Goal: Transaction & Acquisition: Purchase product/service

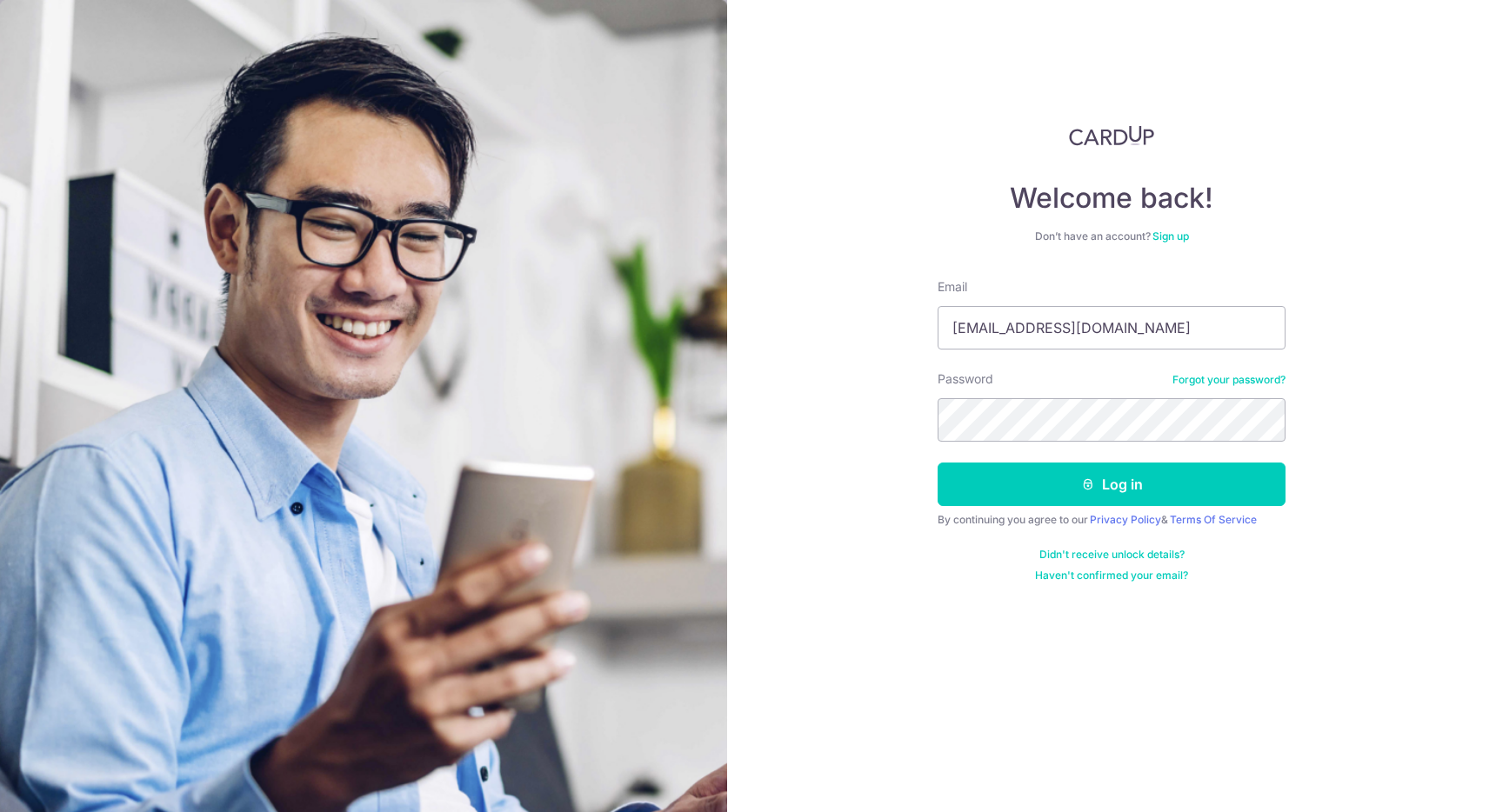
type input "tj_tham95@hotmail.com"
click at [938, 462] on button "Log in" at bounding box center [1111, 484] width 348 height 43
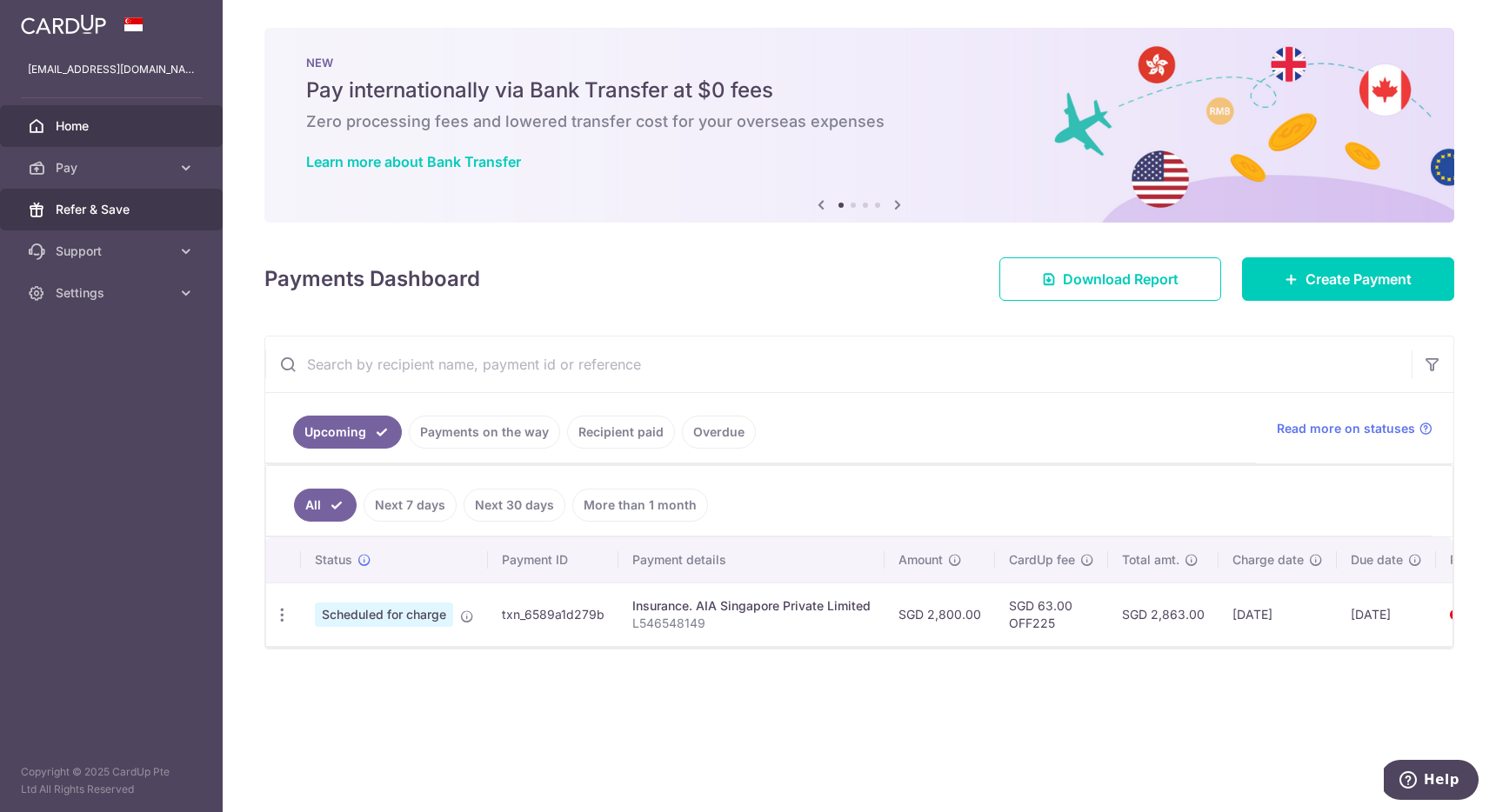
click at [129, 205] on span "Refer & Save" at bounding box center [113, 209] width 114 height 18
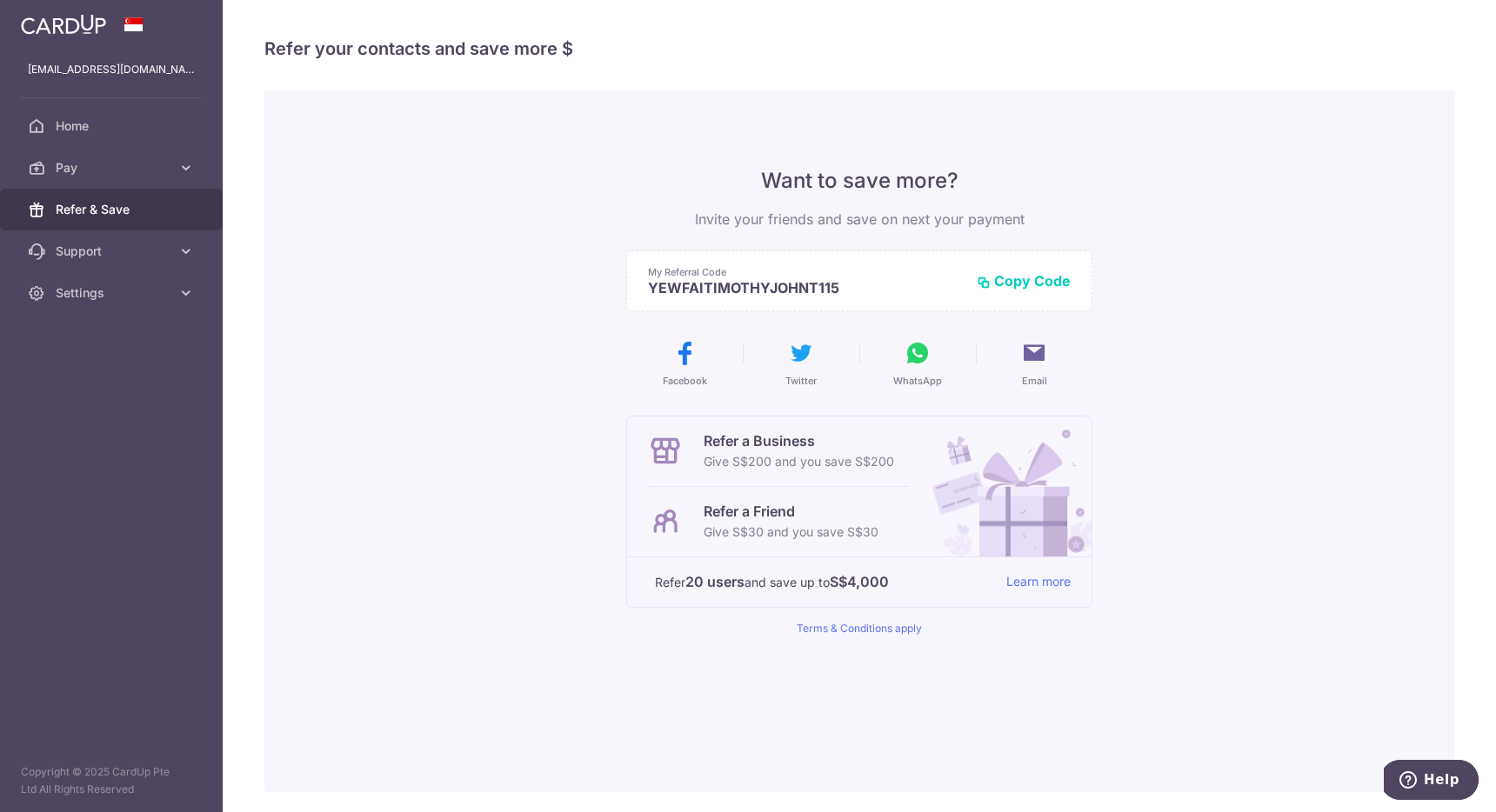
click at [1008, 284] on button "Copy Code" at bounding box center [1023, 281] width 94 height 18
click at [136, 117] on span "Home" at bounding box center [113, 125] width 114 height 18
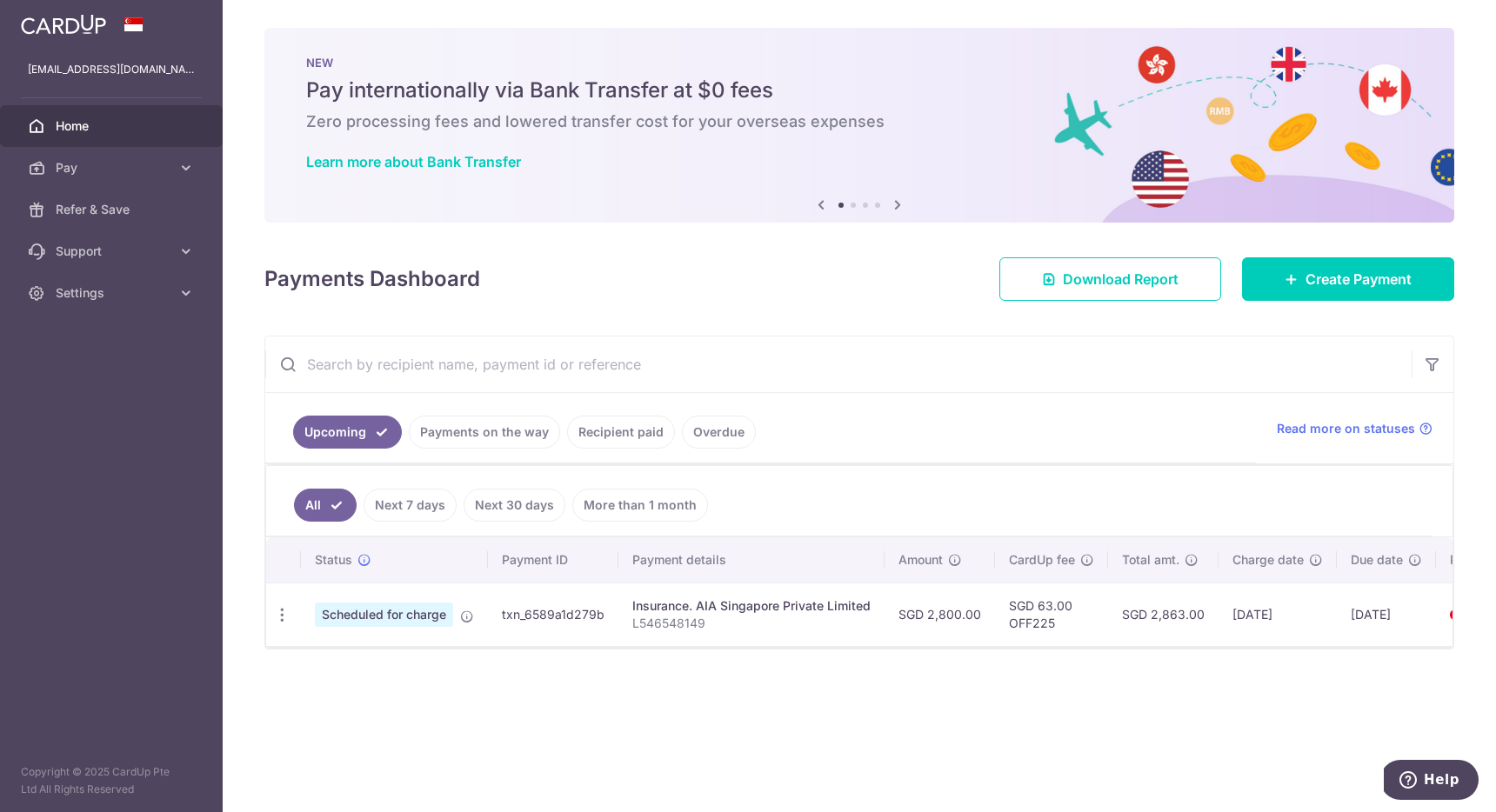
click at [326, 493] on link "All" at bounding box center [326, 506] width 63 height 33
click at [1398, 293] on link "Create Payment" at bounding box center [1348, 279] width 212 height 43
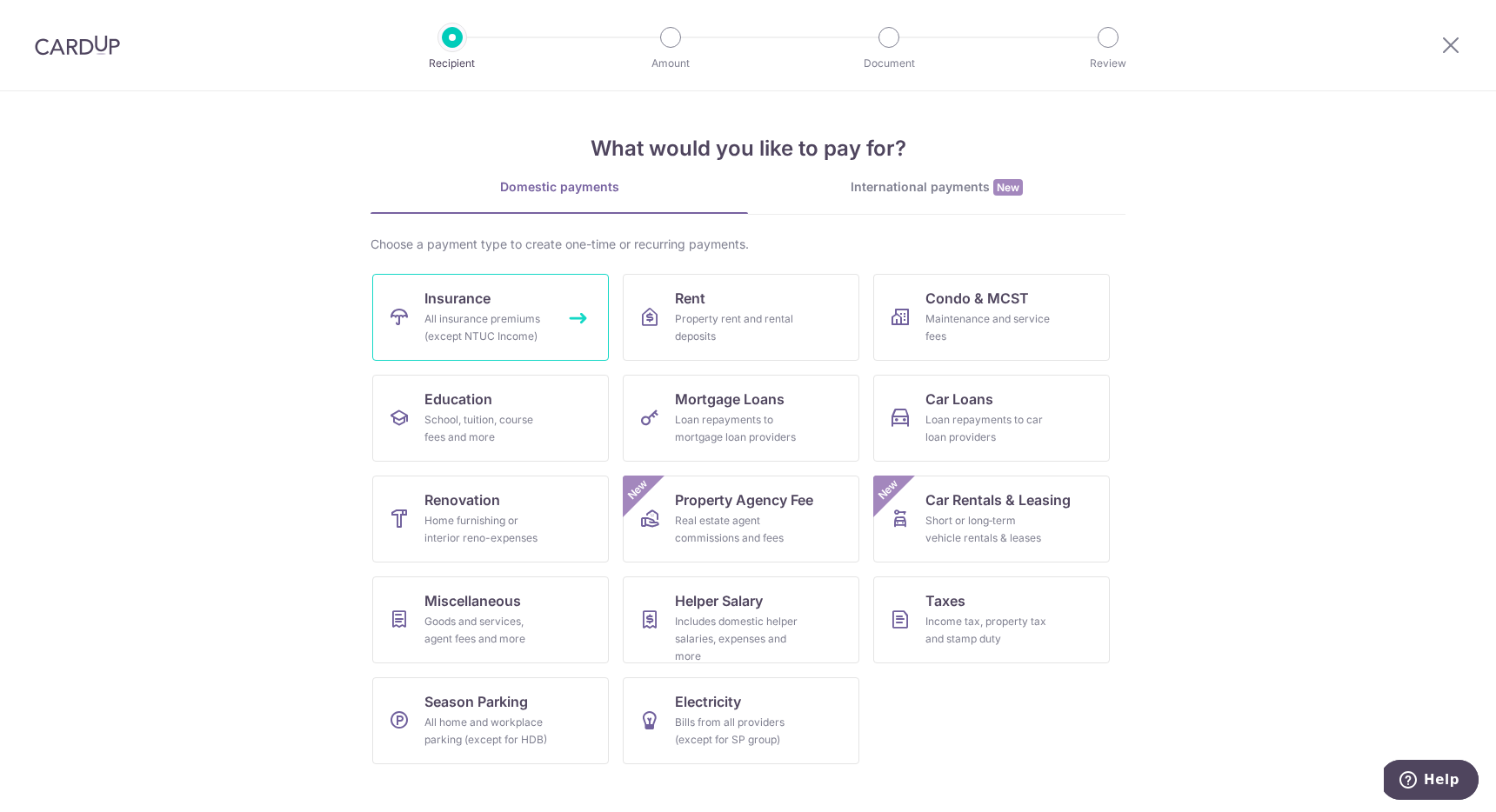
click at [547, 305] on link "Insurance All insurance premiums (except NTUC Income)" at bounding box center [490, 317] width 236 height 87
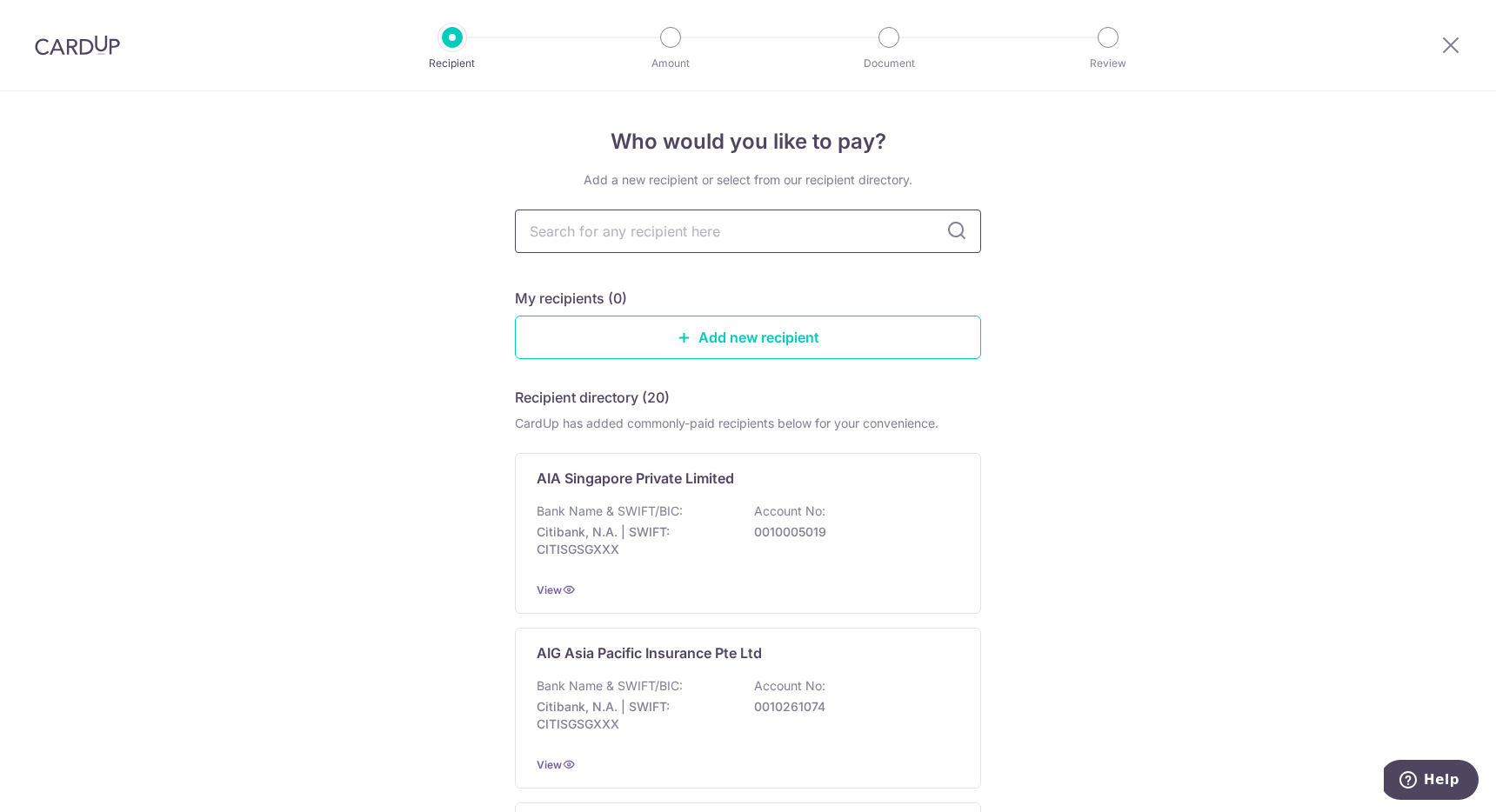
click at [699, 223] on input "text" at bounding box center [748, 231] width 466 height 43
type input "AIA"
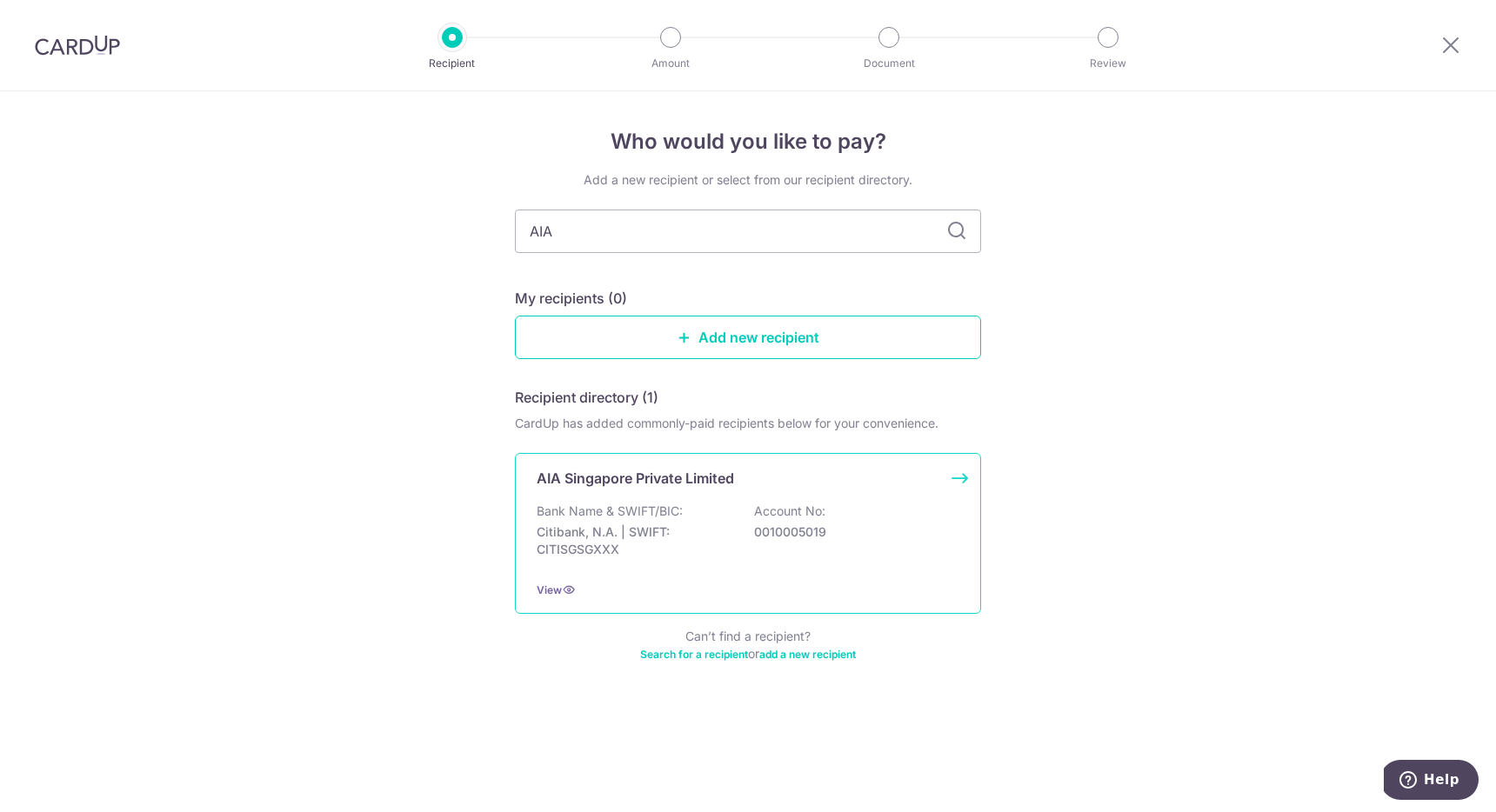
click at [671, 545] on p "Citibank, N.A. | SWIFT: CITISGSGXXX" at bounding box center [634, 541] width 195 height 35
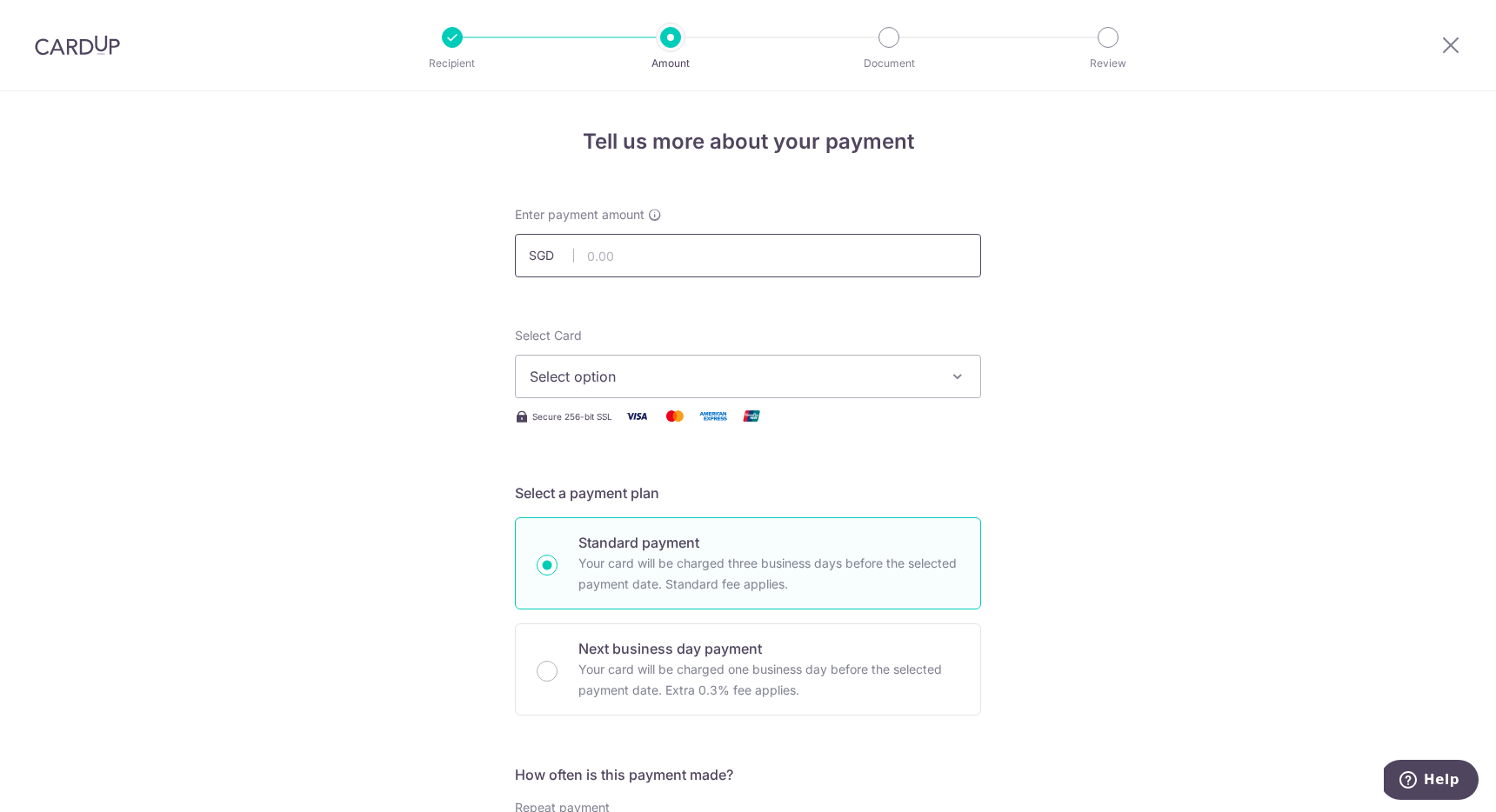
click at [712, 260] on input "text" at bounding box center [748, 256] width 466 height 43
type input "897.60"
click at [709, 371] on span "Select option" at bounding box center [732, 376] width 405 height 21
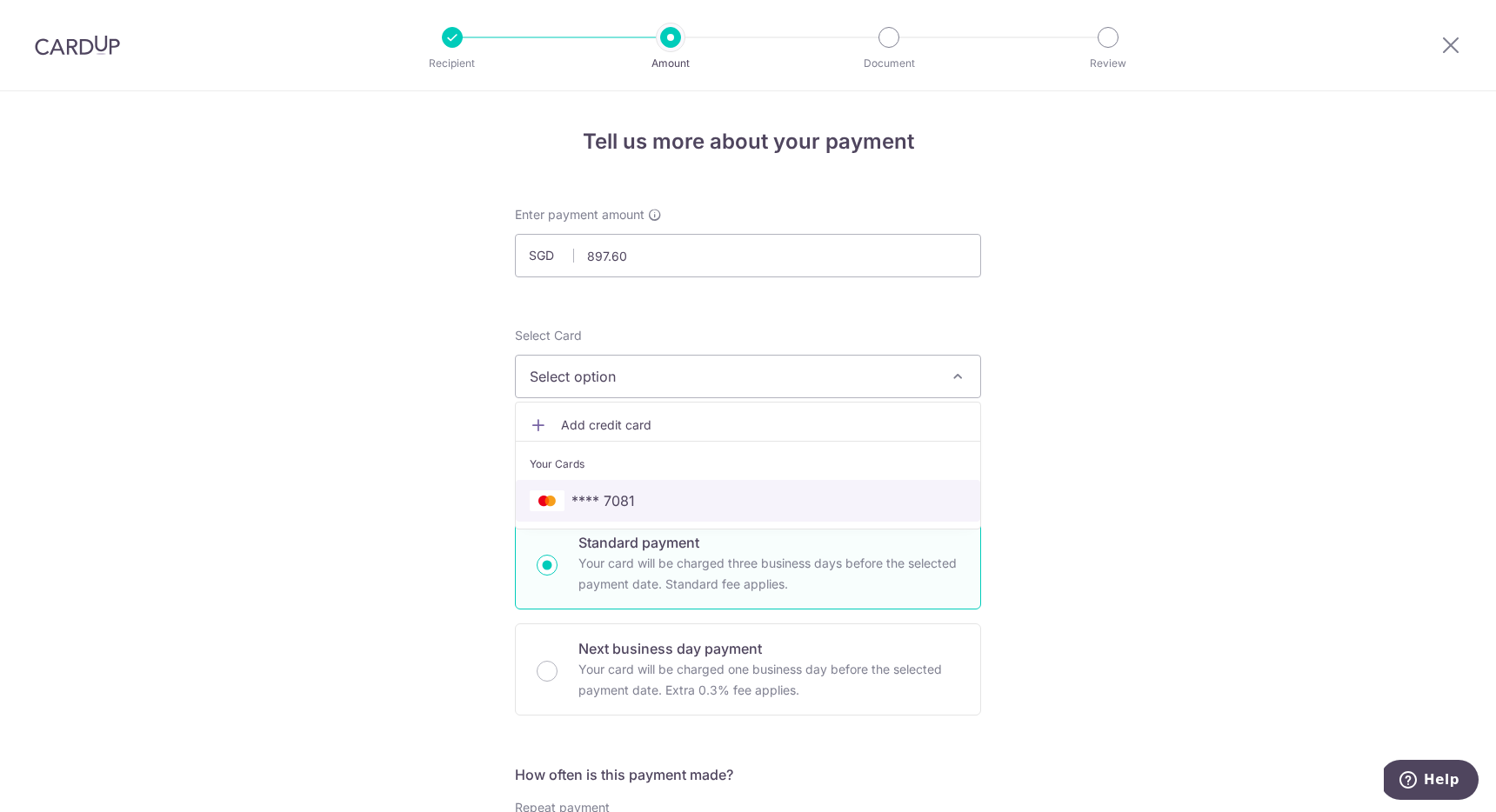
click at [673, 502] on span "**** 7081" at bounding box center [748, 501] width 437 height 21
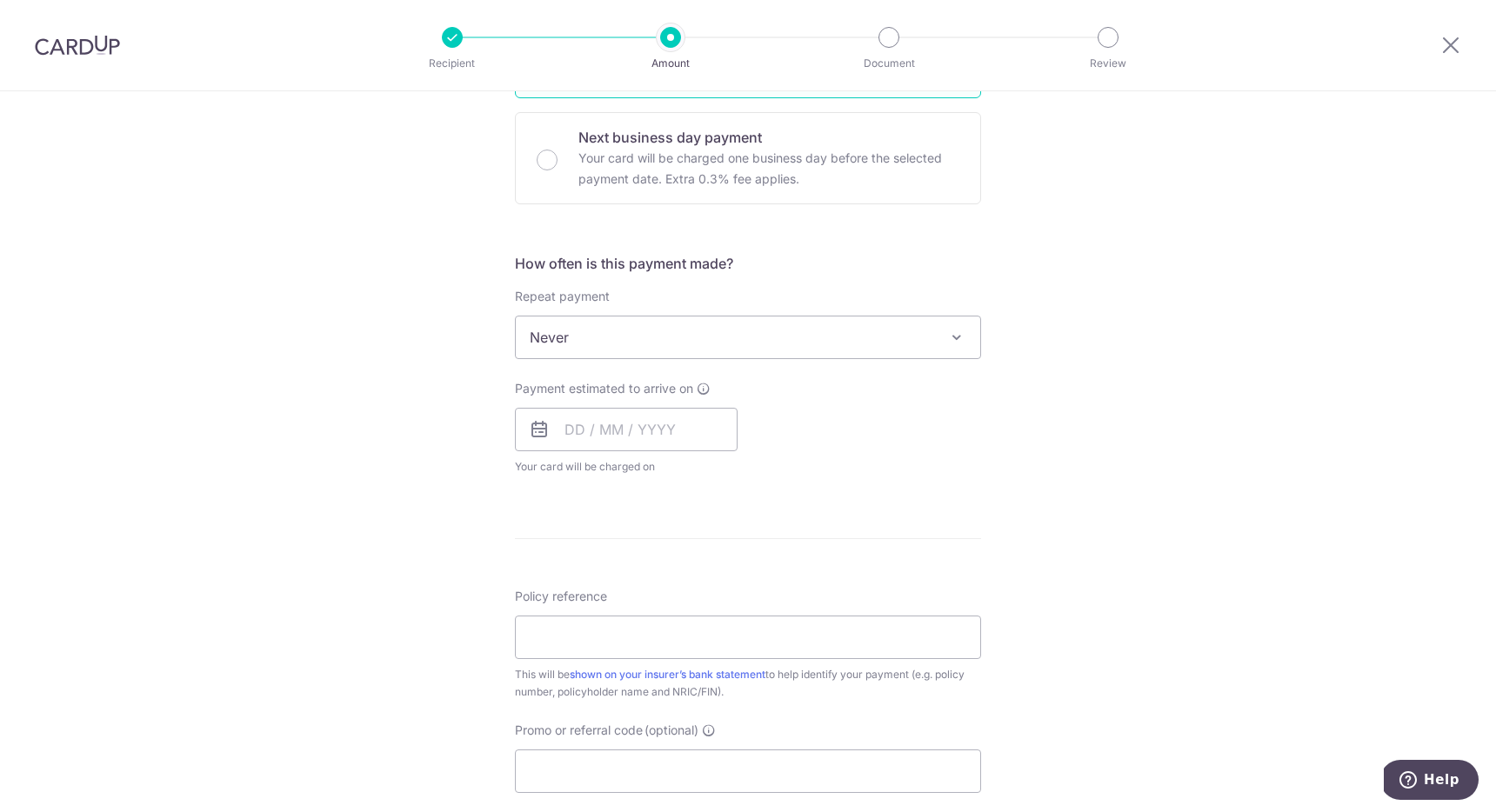
scroll to position [500, 0]
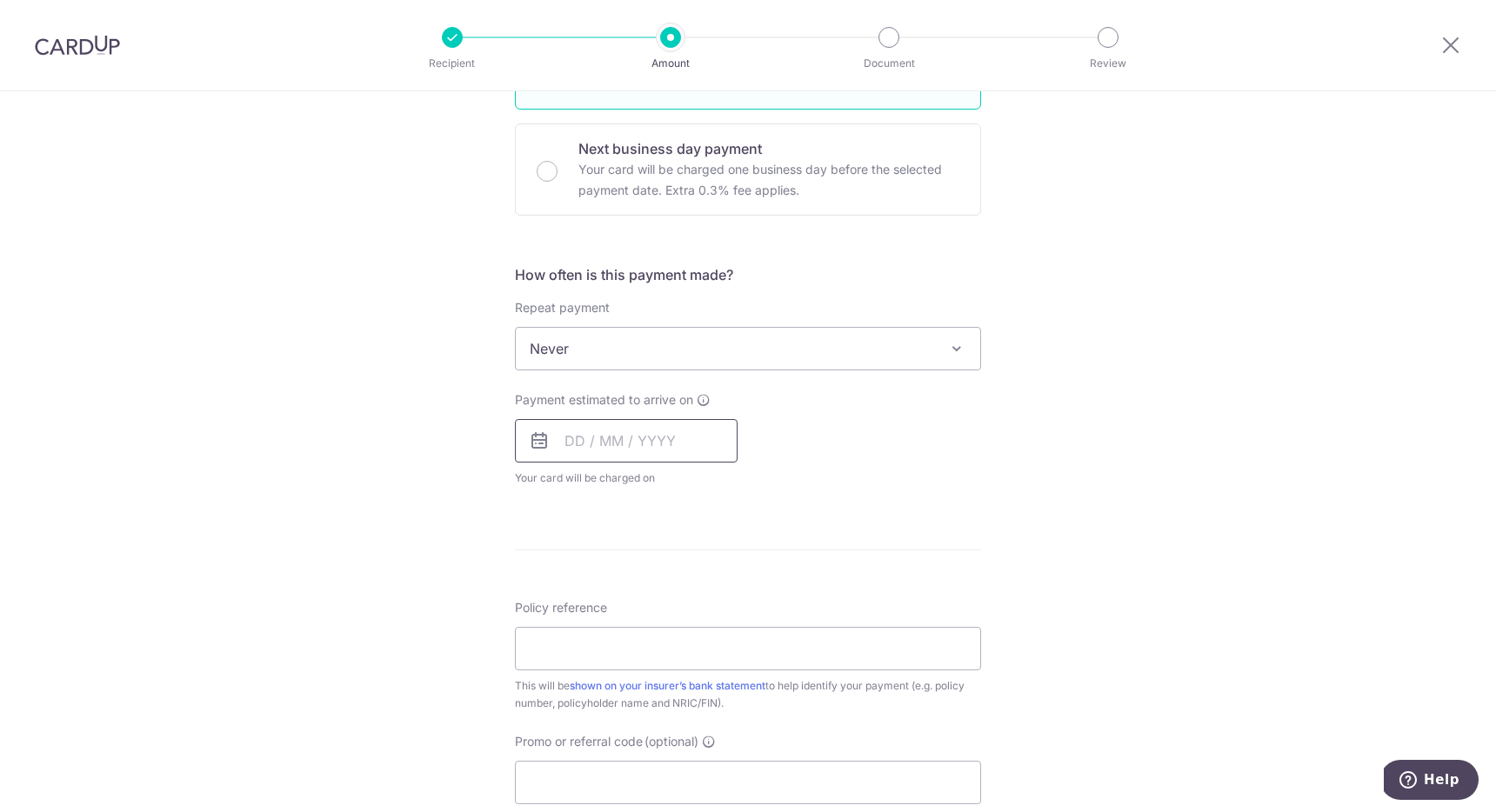
click at [686, 440] on input "text" at bounding box center [626, 440] width 222 height 43
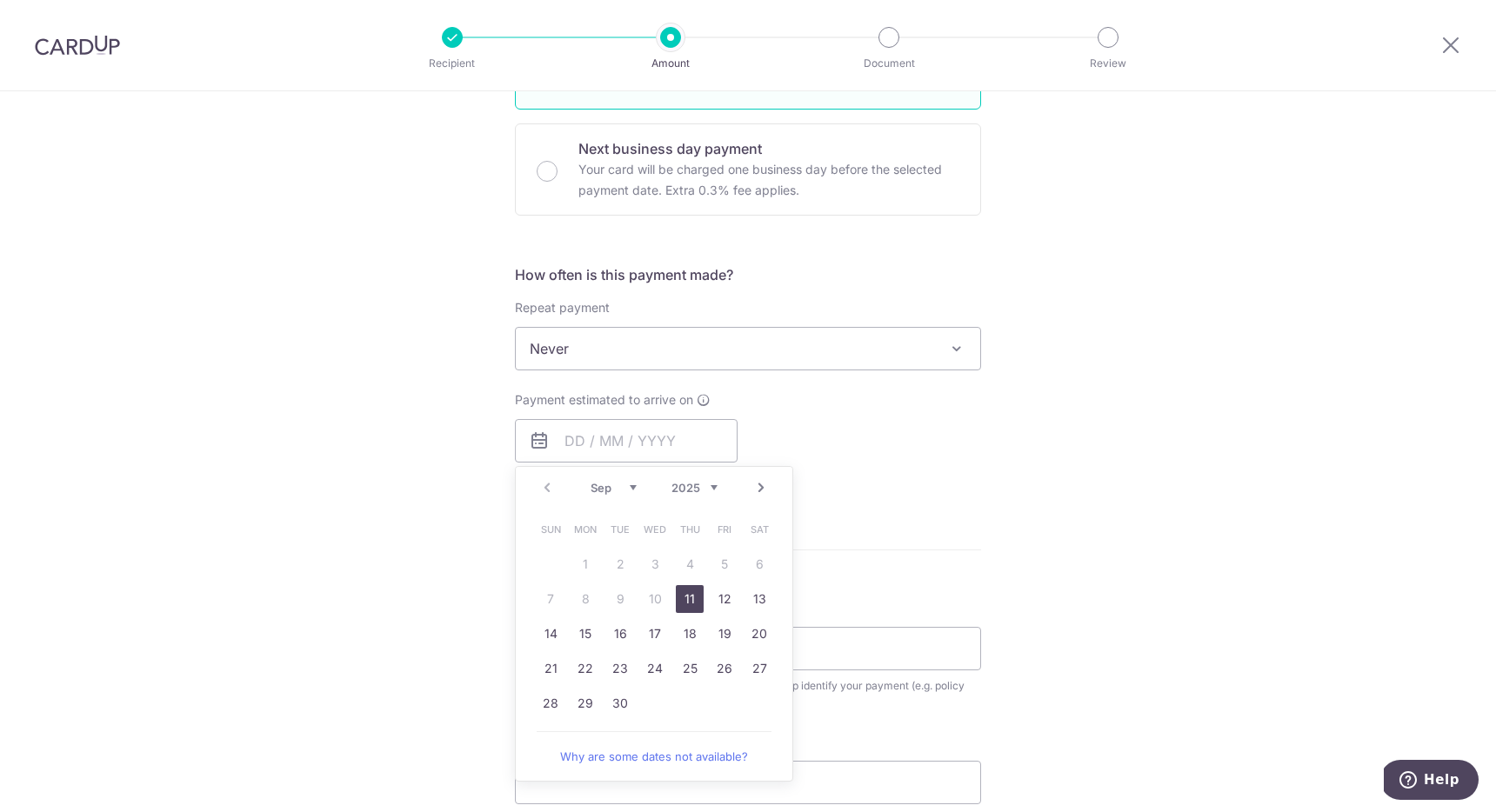
click at [688, 600] on link "11" at bounding box center [689, 599] width 28 height 28
type input "11/09/2025"
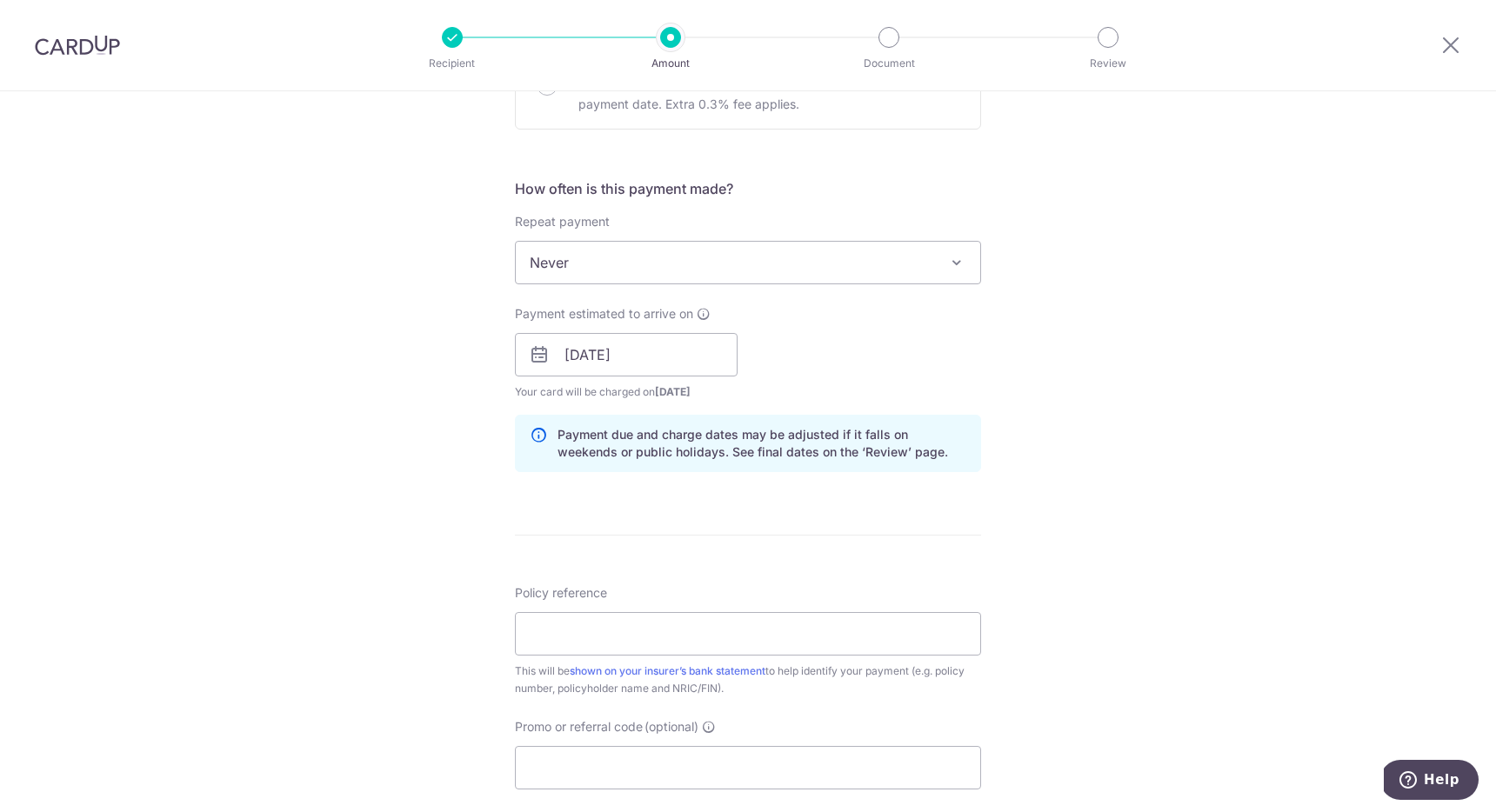
scroll to position [592, 0]
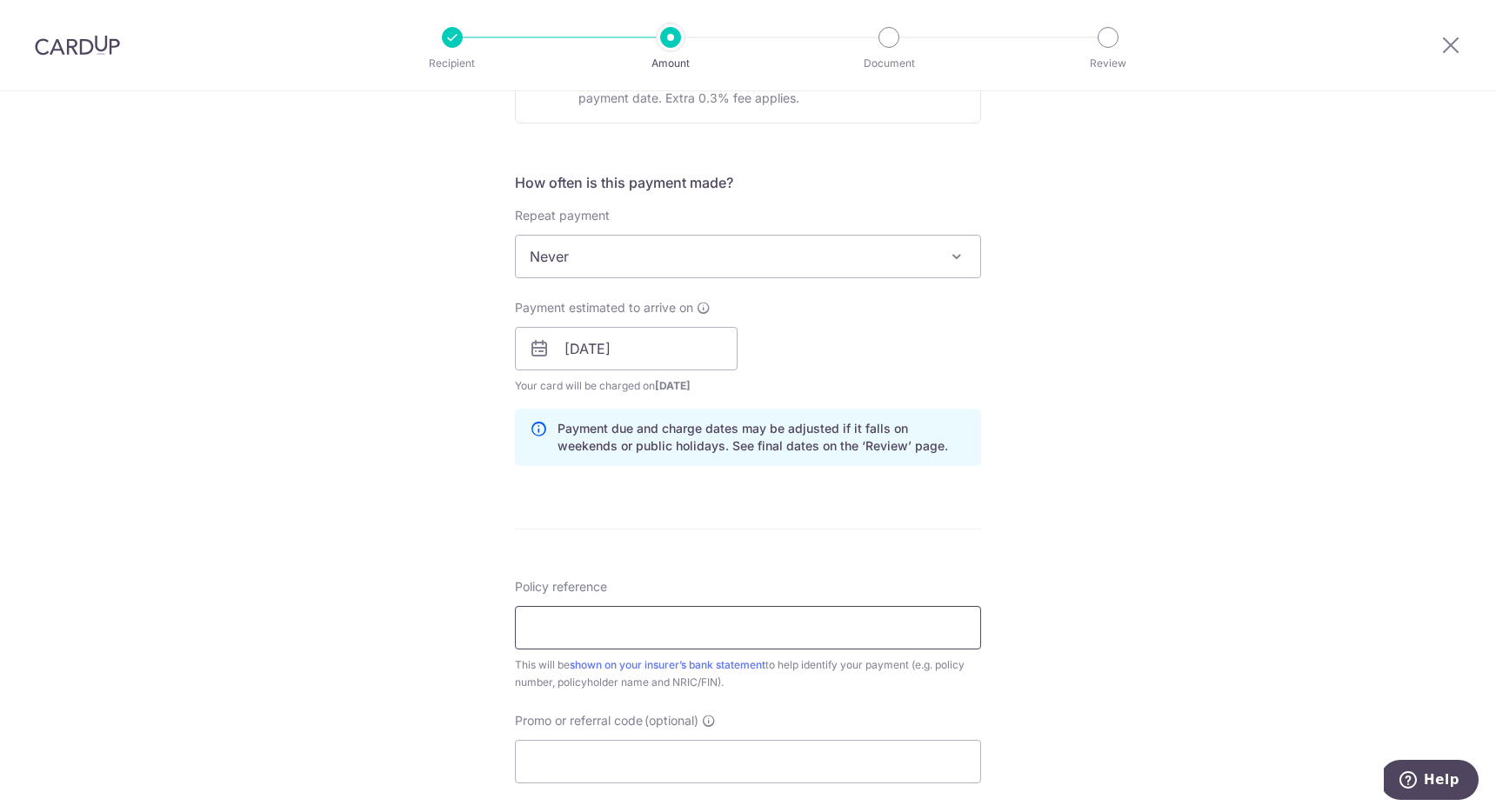
click at [672, 629] on input "Policy reference" at bounding box center [748, 627] width 466 height 43
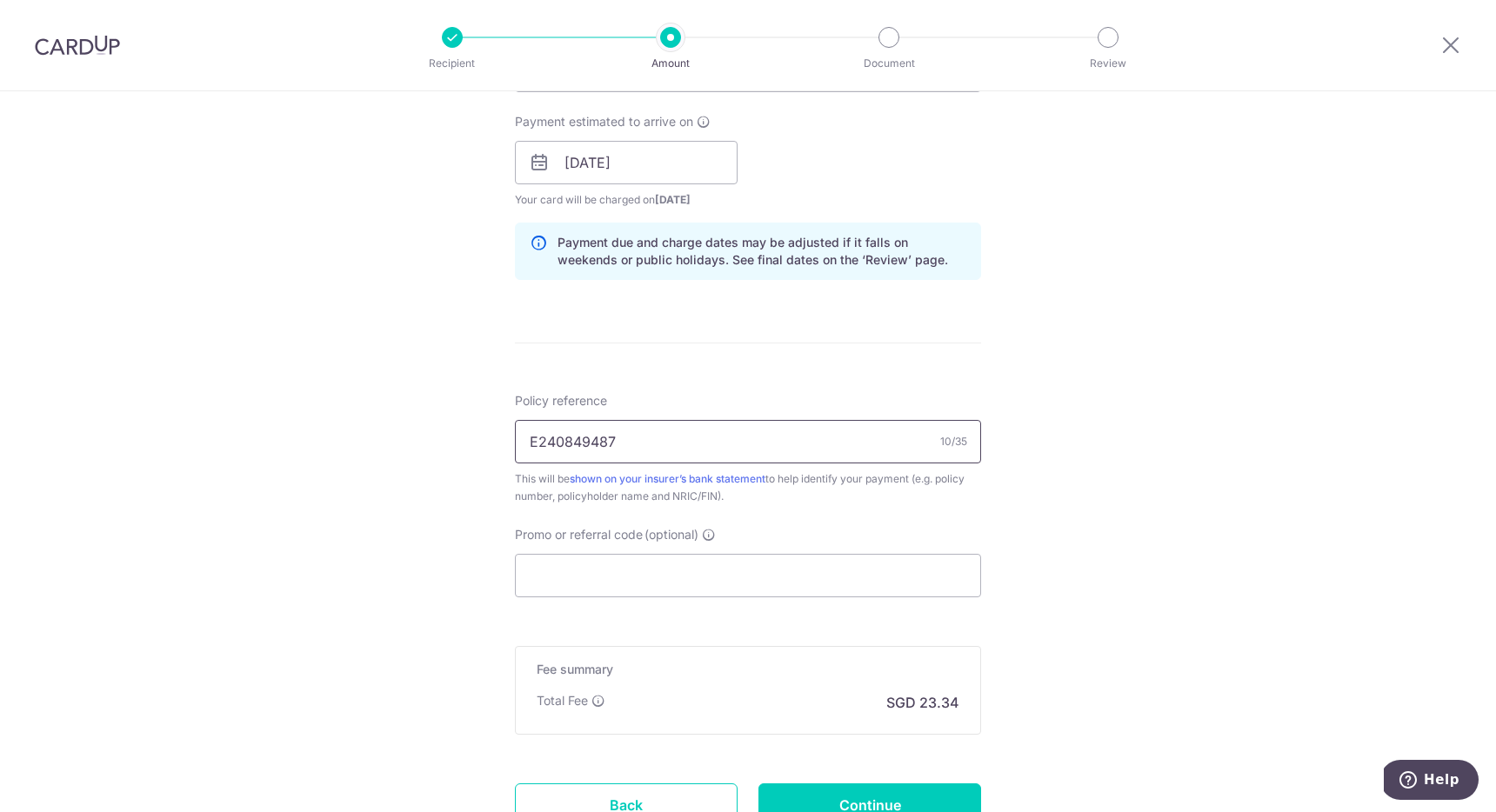
scroll to position [788, 0]
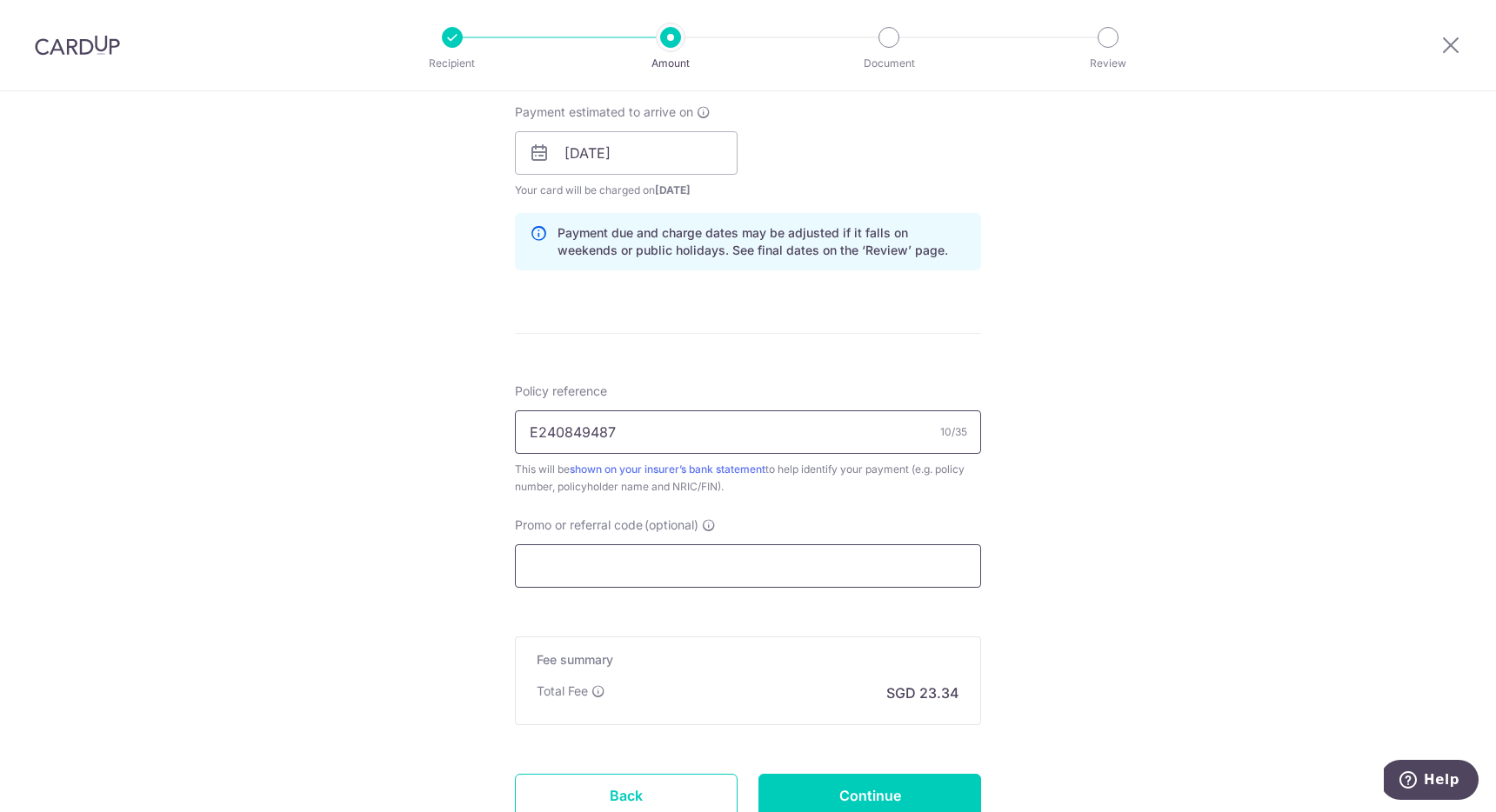
type input "E240849487"
click at [607, 556] on input "Promo or referral code (optional)" at bounding box center [748, 566] width 466 height 43
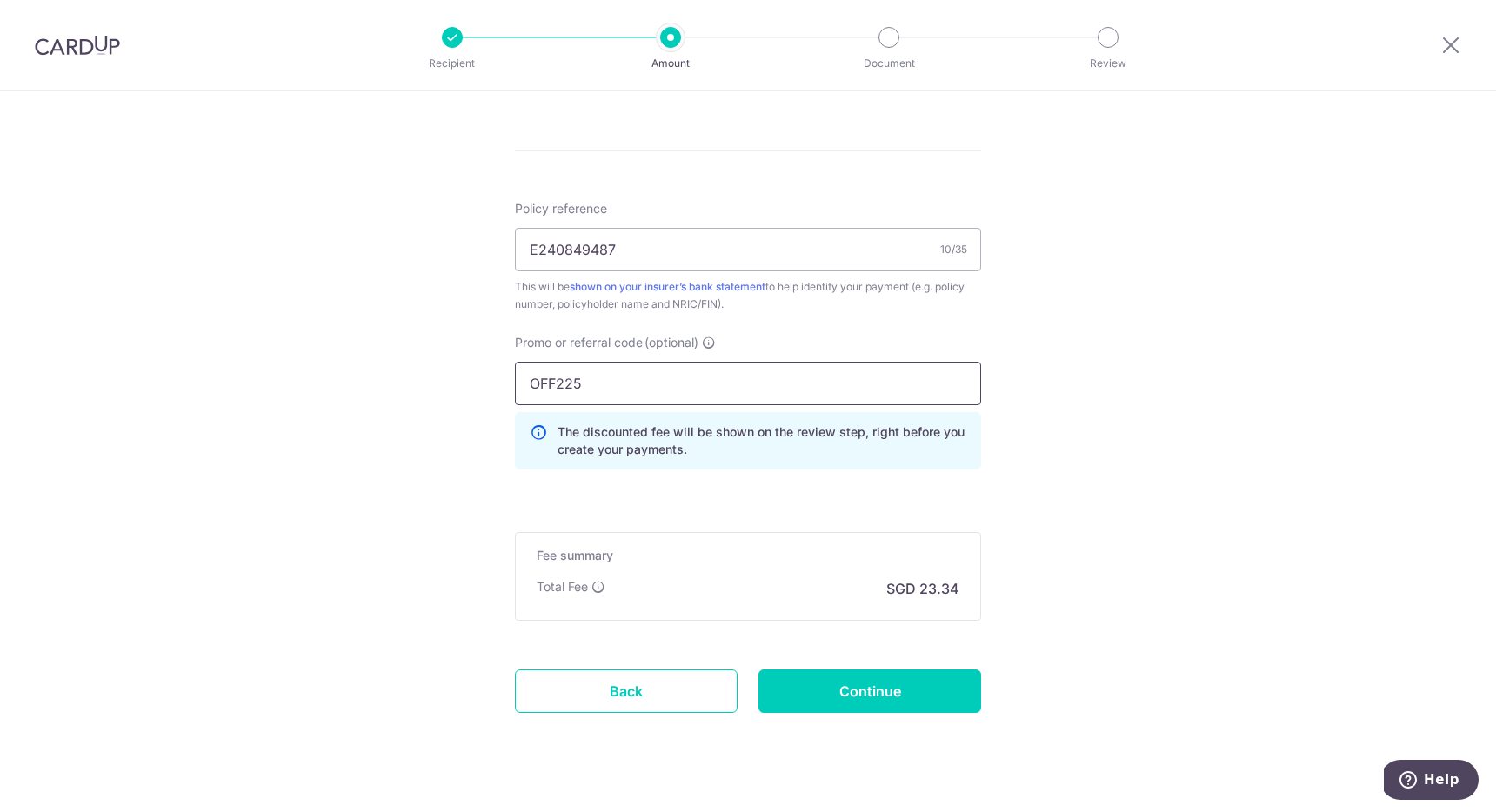
scroll to position [1002, 0]
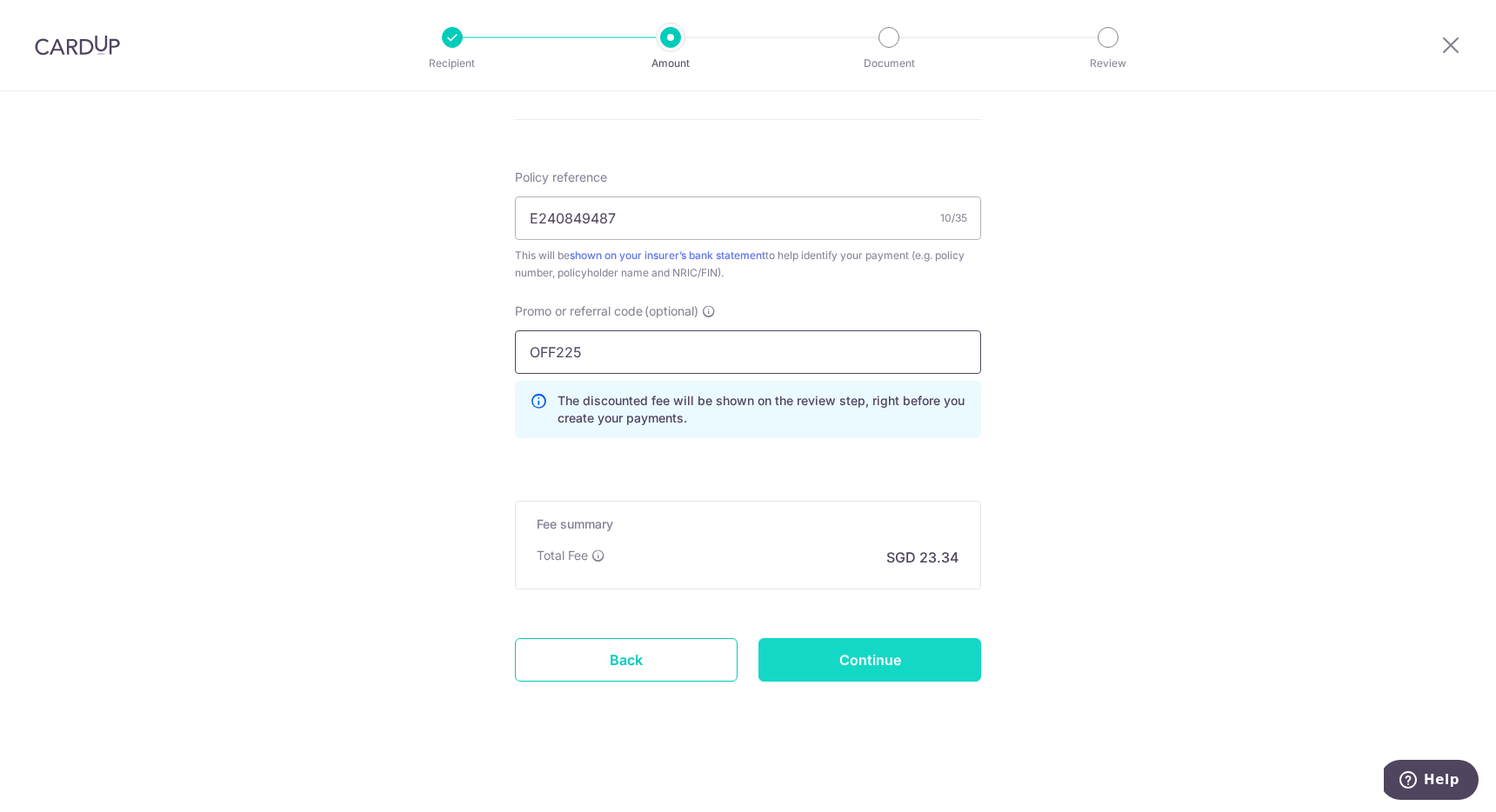
type input "OFF225"
click at [844, 664] on input "Continue" at bounding box center [869, 660] width 222 height 43
type input "Create Schedule"
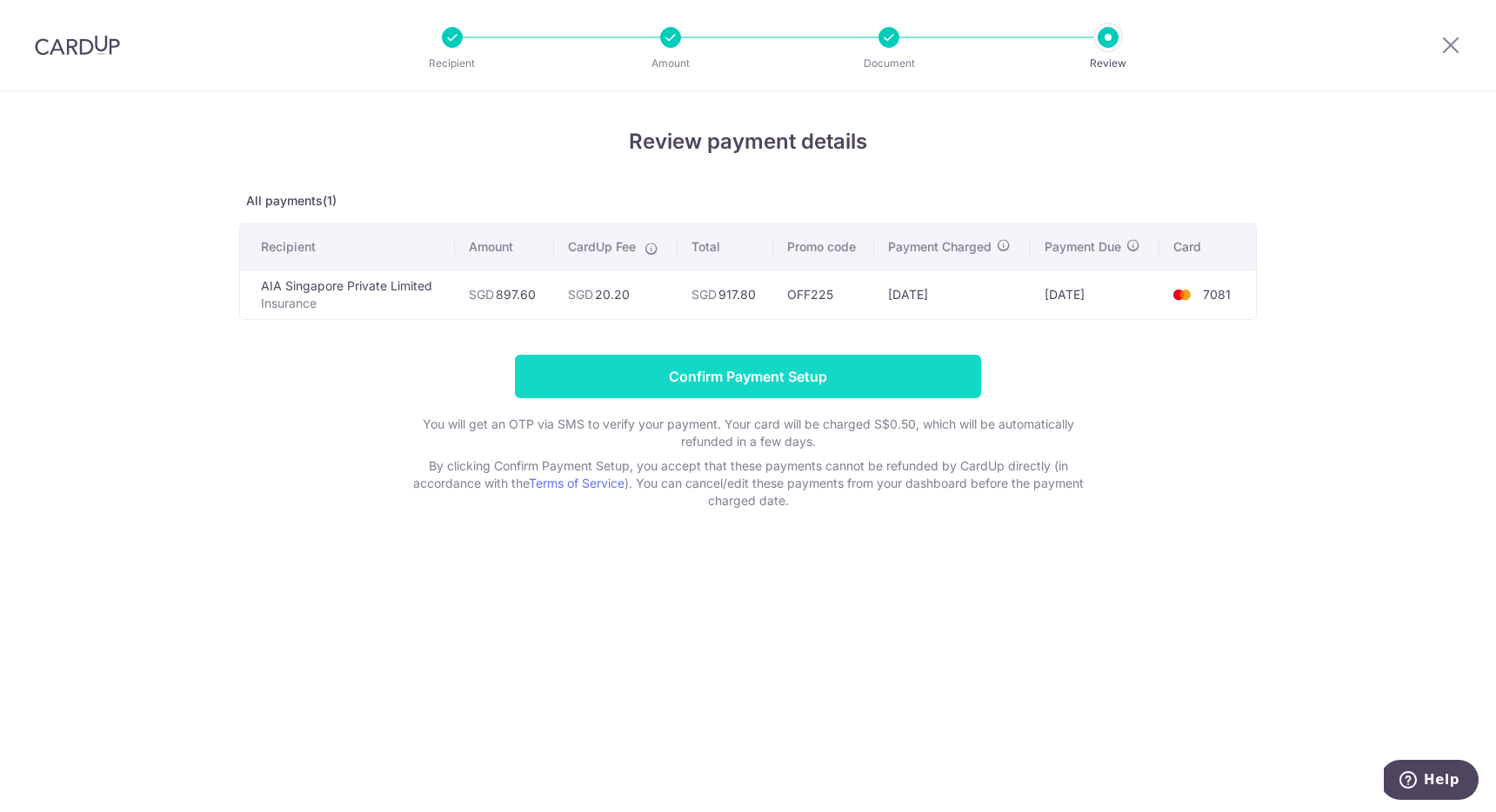
click at [844, 377] on input "Confirm Payment Setup" at bounding box center [748, 376] width 466 height 43
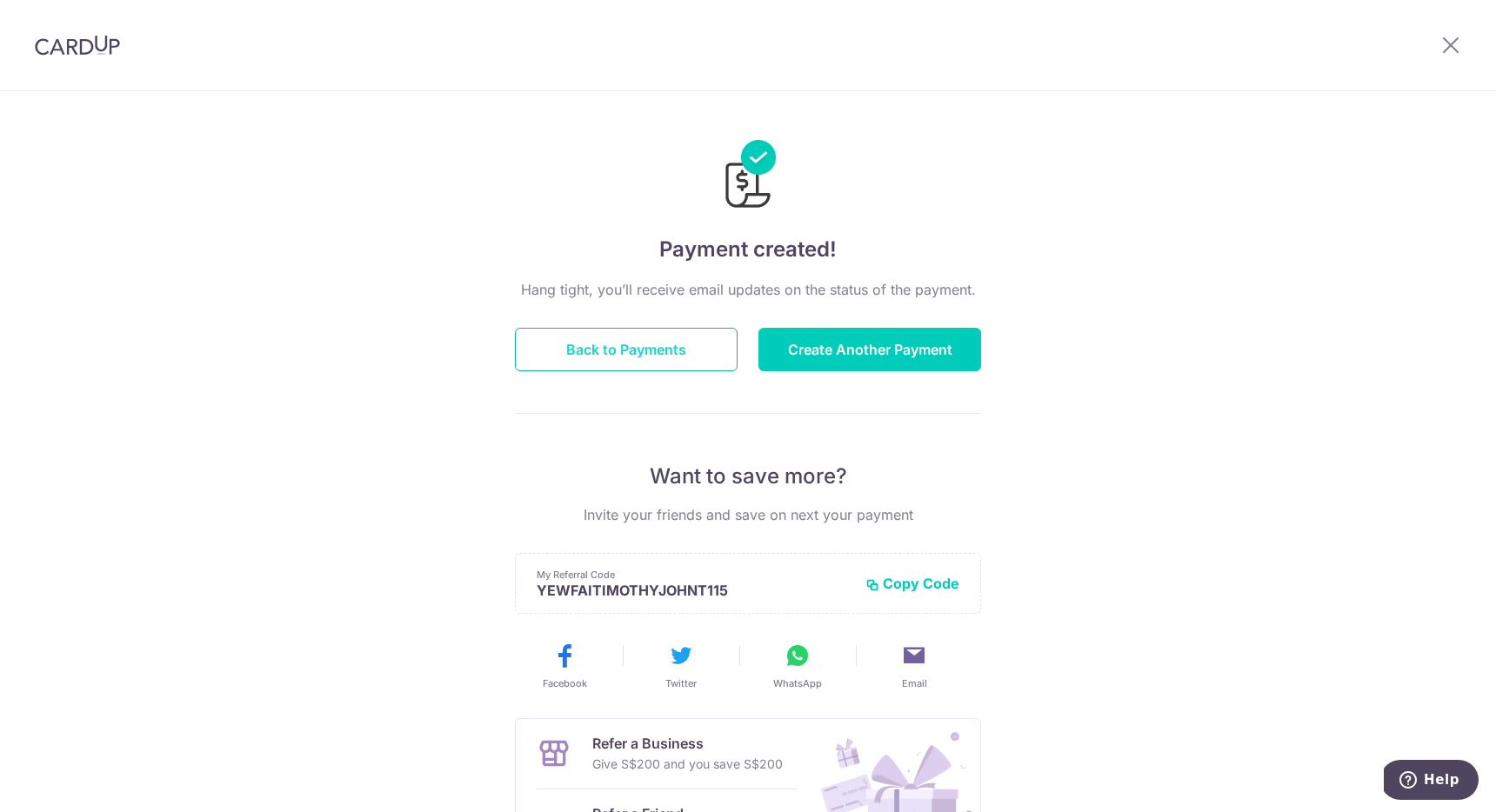
click at [625, 346] on button "Back to Payments" at bounding box center [626, 349] width 222 height 43
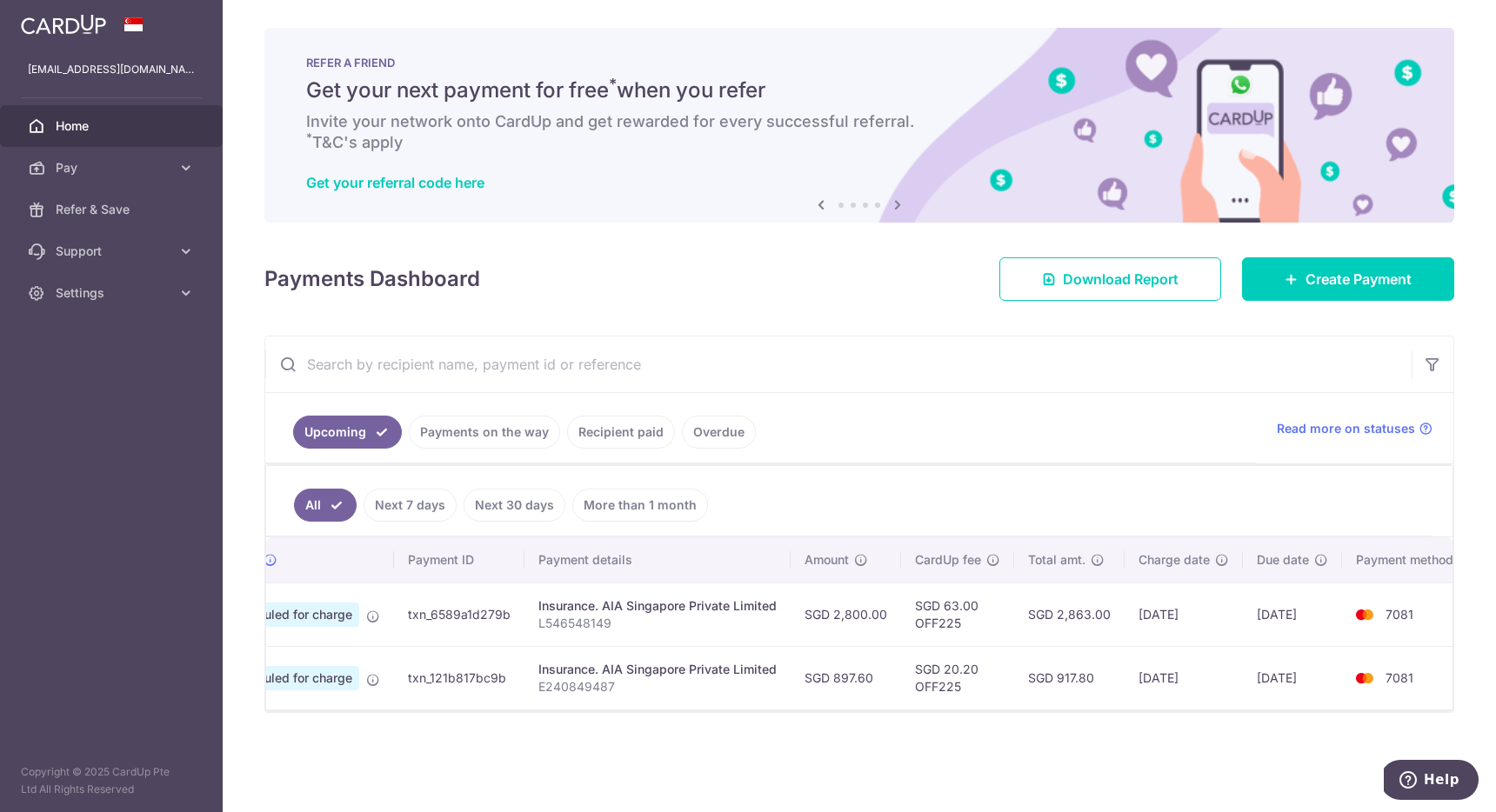
scroll to position [0, 103]
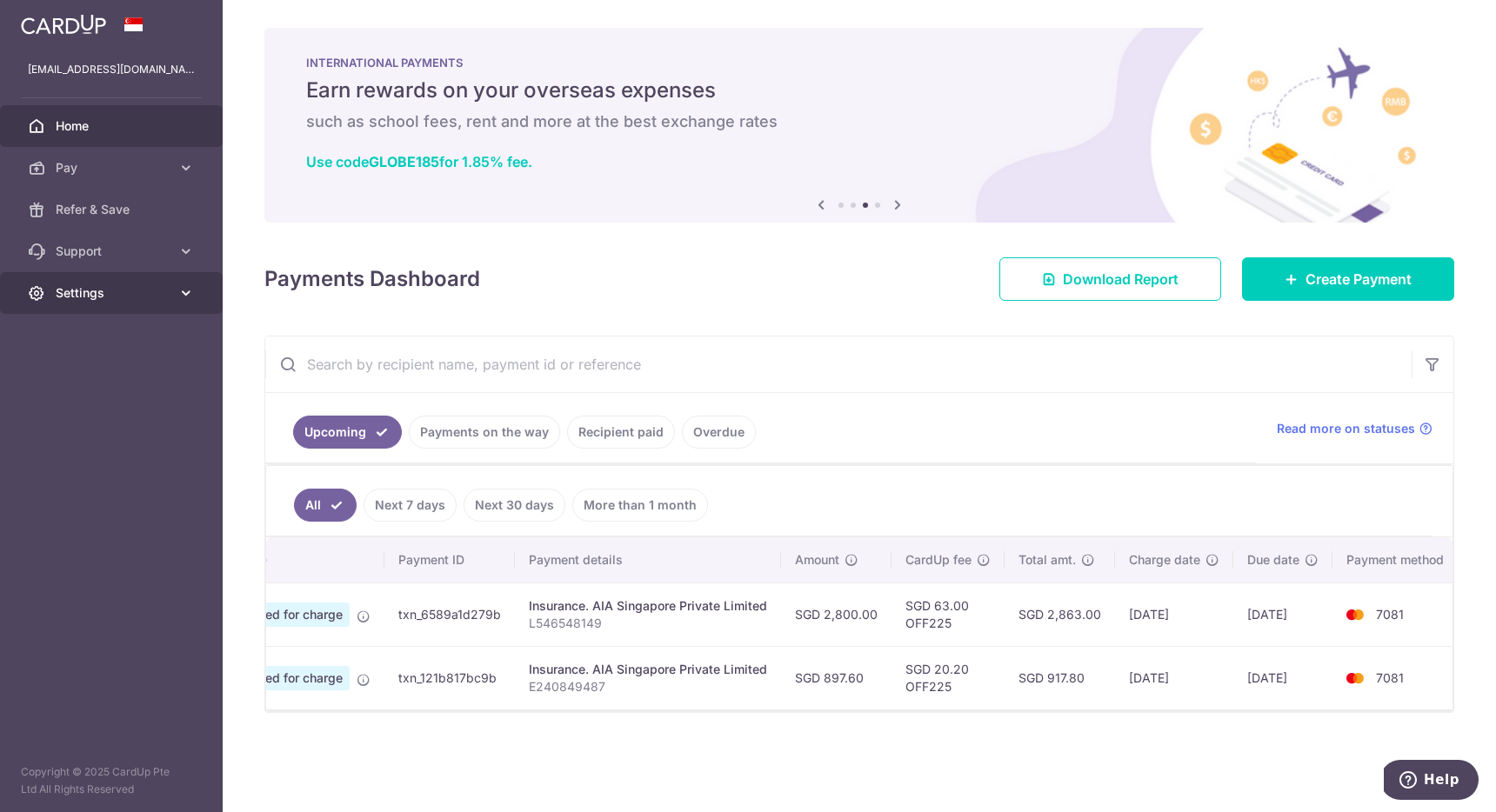
click at [186, 287] on icon at bounding box center [186, 293] width 18 height 18
click at [89, 384] on span "Logout" at bounding box center [113, 376] width 114 height 18
